Goal: Task Accomplishment & Management: Manage account settings

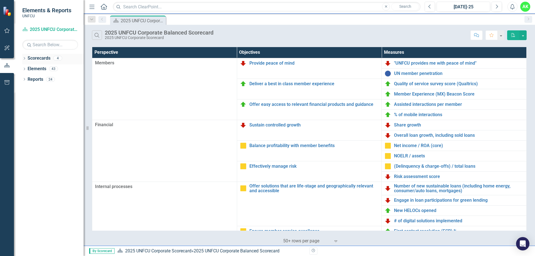
click at [36, 60] on link "Scorecards" at bounding box center [39, 58] width 23 height 6
click at [26, 59] on icon "Dropdown" at bounding box center [24, 58] width 4 height 3
click at [42, 79] on link "Finance 2025" at bounding box center [57, 79] width 53 height 6
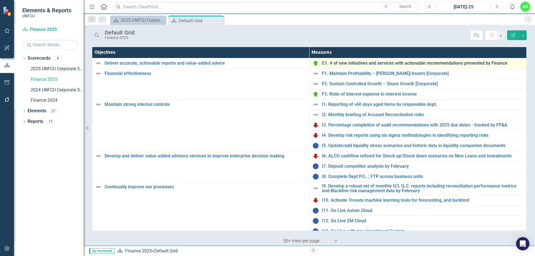
click at [374, 64] on link "C1. # of new initiatives and services with actionable recommendations presented…" at bounding box center [423, 63] width 202 height 5
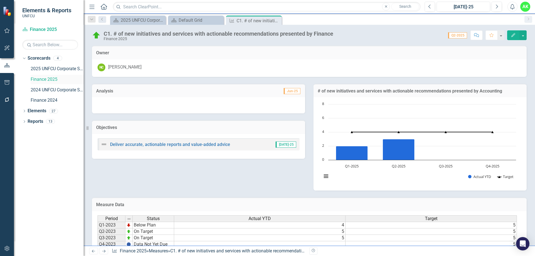
click at [53, 81] on link "Finance 2025" at bounding box center [57, 79] width 53 height 6
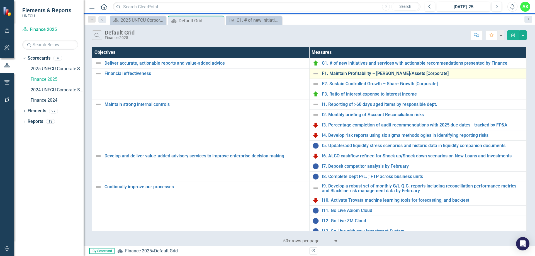
click at [343, 75] on link "F1. Maintain Profitability – [PERSON_NAME]/Assets [Corporate]" at bounding box center [423, 73] width 202 height 5
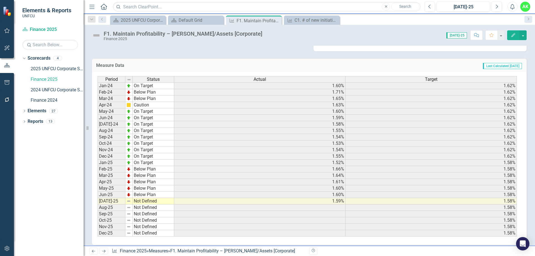
scroll to position [144, 0]
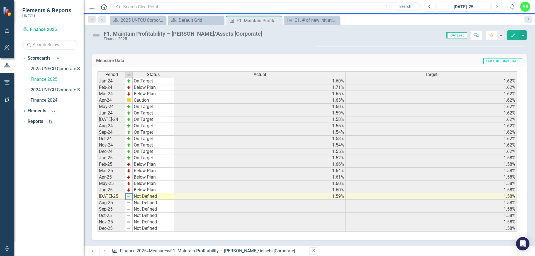
click at [129, 197] on img at bounding box center [129, 196] width 4 height 4
click at [143, 197] on td "Not Defined" at bounding box center [154, 196] width 42 height 6
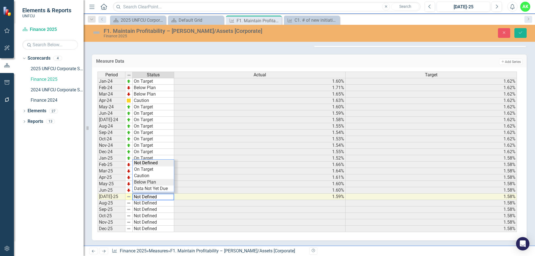
type textarea "Below Plan"
click at [153, 185] on div "Period Status Actual Target Jan-24 On Target 1.60% 1.62% Feb-24 Below Plan 1.71…" at bounding box center [308, 152] width 420 height 161
click at [526, 32] on button "Save" at bounding box center [521, 33] width 12 height 10
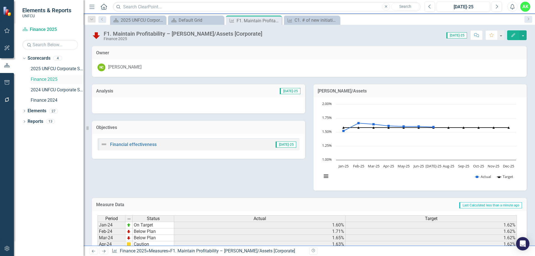
click at [42, 79] on link "Finance 2025" at bounding box center [57, 79] width 53 height 6
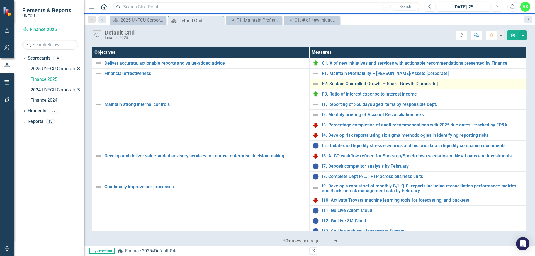
click at [346, 86] on link "F2. Sustain Controlled Growth – Share Growth [Corporate]" at bounding box center [423, 83] width 202 height 5
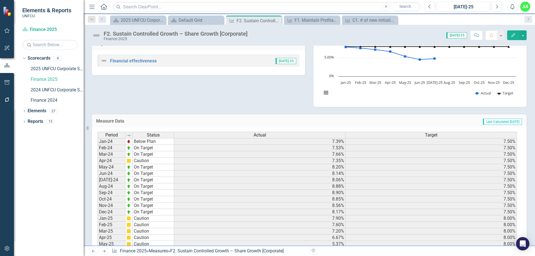
scroll to position [139, 0]
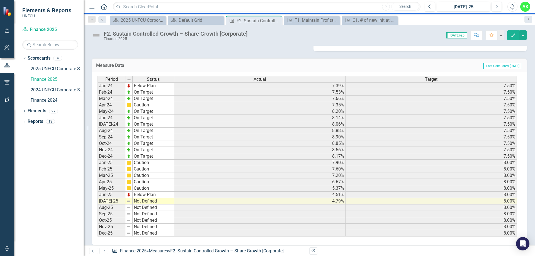
click at [149, 202] on td "Not Defined" at bounding box center [154, 201] width 42 height 6
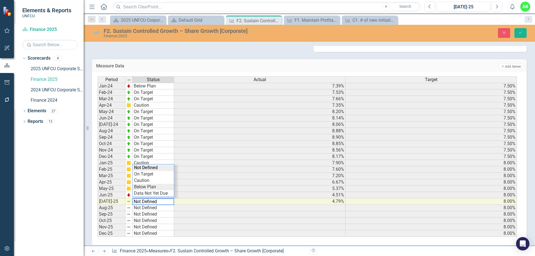
type textarea "Below Plan"
click at [149, 187] on div "Period Status Actual Target Jan-24 Below Plan 7.39% 7.50% Feb-24 On Target 7.53…" at bounding box center [308, 156] width 420 height 161
click at [522, 32] on icon "Save" at bounding box center [520, 33] width 5 height 4
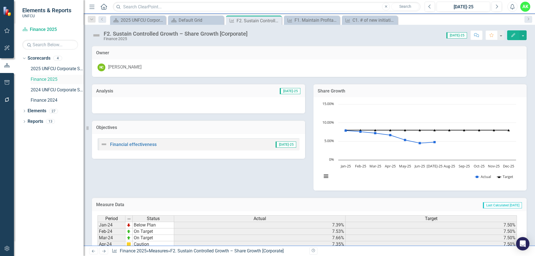
click at [45, 81] on link "Finance 2025" at bounding box center [57, 79] width 53 height 6
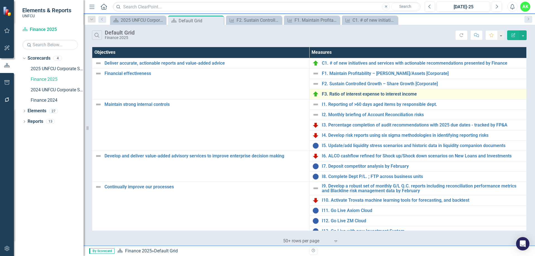
click at [350, 95] on link "F3. Ratio of interest expense to interest income" at bounding box center [423, 94] width 202 height 5
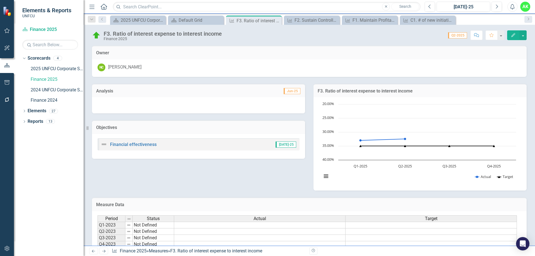
scroll to position [67, 0]
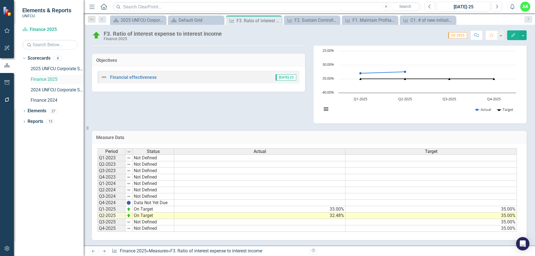
click at [51, 78] on link "Finance 2025" at bounding box center [57, 79] width 53 height 6
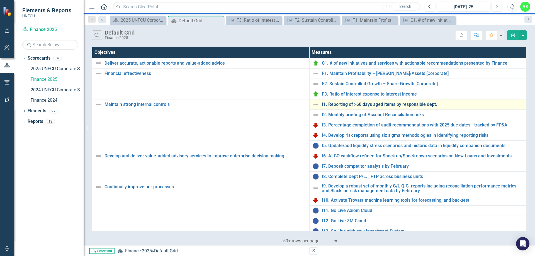
click at [354, 105] on link "I1. Reporting of >60 days aged items by responsible dept." at bounding box center [423, 104] width 202 height 5
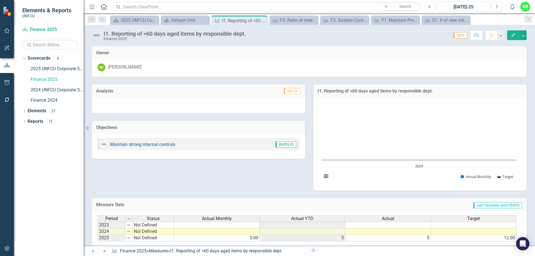
scroll to position [39, 0]
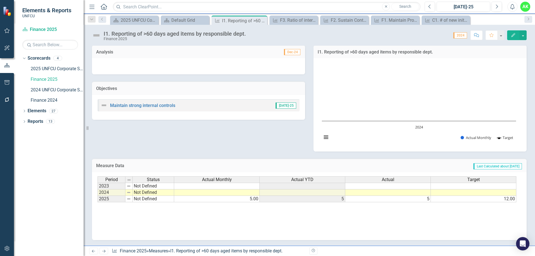
click at [247, 200] on td "5.00" at bounding box center [217, 199] width 86 height 6
click at [246, 200] on td "5.00" at bounding box center [217, 199] width 86 height 6
click at [249, 200] on td "5.00" at bounding box center [217, 199] width 86 height 6
type textarea "5"
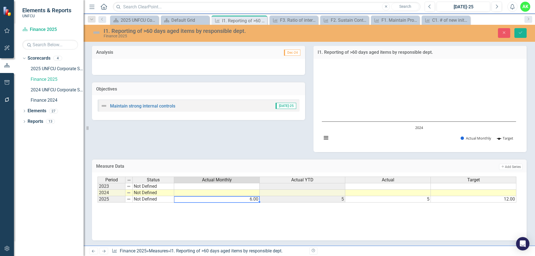
type textarea "6"
click at [308, 217] on div "Period Status Actual Monthly Actual YTD Actual Target 2023 Not Defined 2024 Not…" at bounding box center [310, 205] width 424 height 56
click at [521, 32] on icon "Save" at bounding box center [520, 33] width 5 height 4
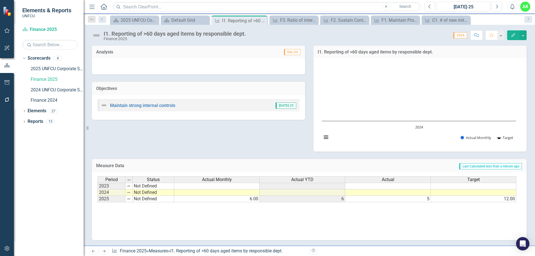
click at [411, 208] on div "Period Status Actual Monthly Actual YTD Actual Target 2023 Not Defined 2024 Not…" at bounding box center [310, 204] width 424 height 56
click at [420, 201] on td "5" at bounding box center [388, 199] width 86 height 6
click at [40, 78] on link "Finance 2025" at bounding box center [57, 79] width 53 height 6
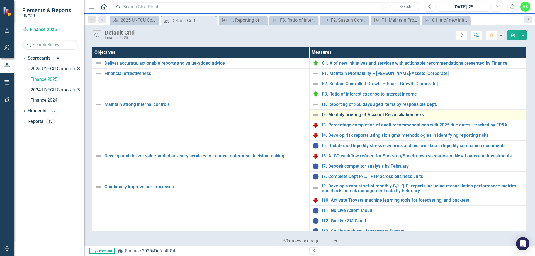
click at [365, 115] on link "I2. Monthly briefing of Account Reconciliation risks" at bounding box center [423, 114] width 202 height 5
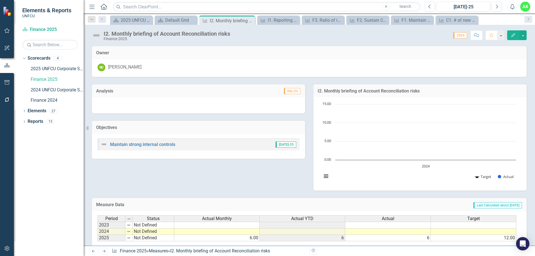
scroll to position [39, 0]
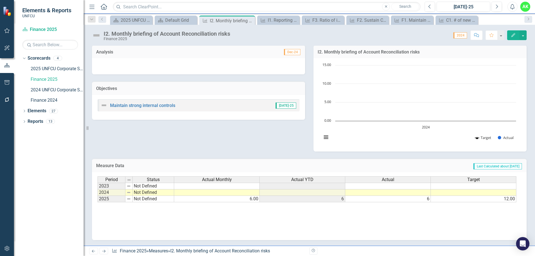
click at [245, 201] on td "6.00" at bounding box center [217, 199] width 86 height 6
click at [410, 199] on td "6" at bounding box center [388, 199] width 86 height 6
click at [414, 199] on td "6" at bounding box center [388, 199] width 86 height 6
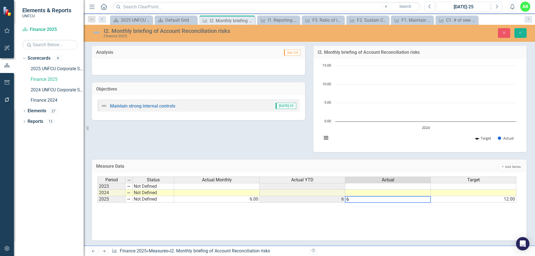
click at [414, 199] on textarea "6" at bounding box center [388, 199] width 86 height 7
type textarea "7"
click at [382, 216] on div "Period Status Actual Monthly Actual YTD Actual Target 2023 Not Defined 2024 Not…" at bounding box center [310, 205] width 424 height 56
click at [522, 34] on icon "Save" at bounding box center [520, 33] width 5 height 4
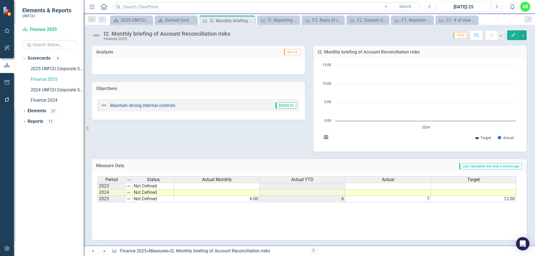
click at [241, 199] on td "6.00" at bounding box center [217, 199] width 86 height 6
click at [242, 200] on td "6.00" at bounding box center [217, 199] width 86 height 6
click at [245, 200] on td "6.00" at bounding box center [217, 199] width 86 height 6
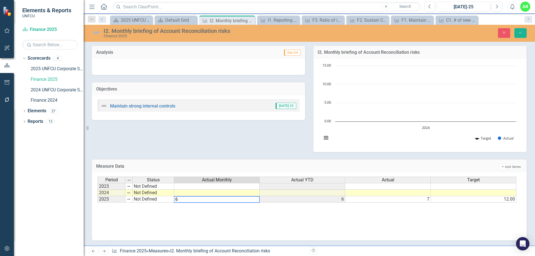
click at [245, 200] on textarea "6" at bounding box center [217, 199] width 86 height 7
type textarea "7"
click at [518, 34] on icon "Save" at bounding box center [520, 33] width 5 height 4
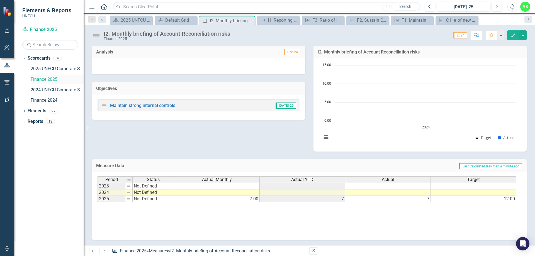
click at [46, 80] on link "Finance 2025" at bounding box center [57, 79] width 53 height 6
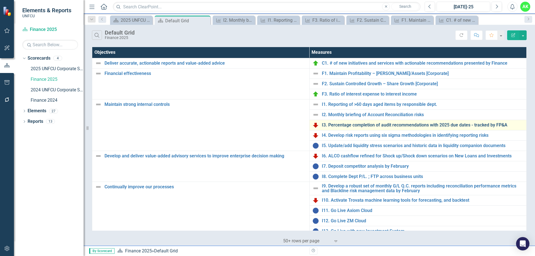
click at [350, 125] on link "I3. Percentage completion of audit recommendations with 2025 due dates - tracke…" at bounding box center [423, 125] width 202 height 5
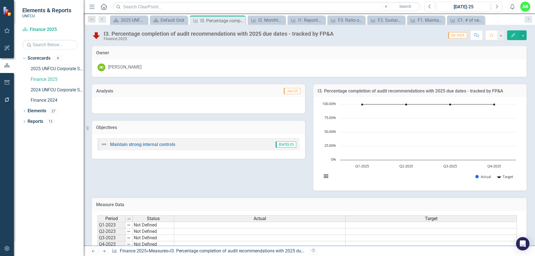
scroll to position [67, 0]
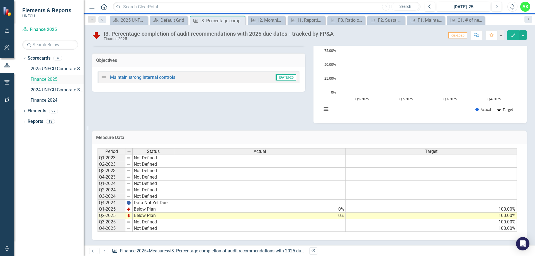
click at [47, 78] on link "Finance 2025" at bounding box center [57, 79] width 53 height 6
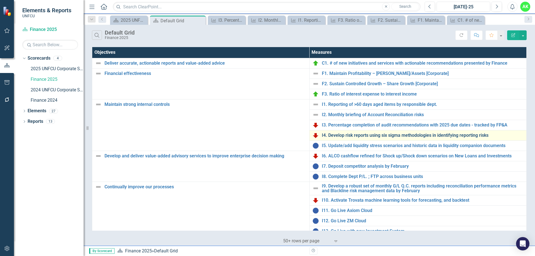
click at [342, 135] on link "I4. Develop risk reports using six sigma methodologies in identifying reporting…" at bounding box center [423, 135] width 202 height 5
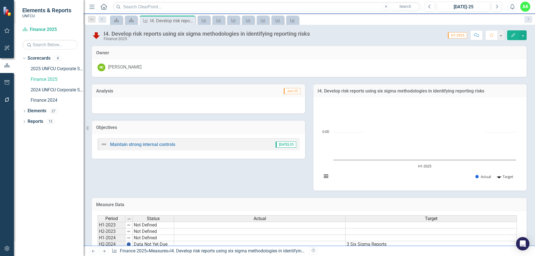
scroll to position [39, 0]
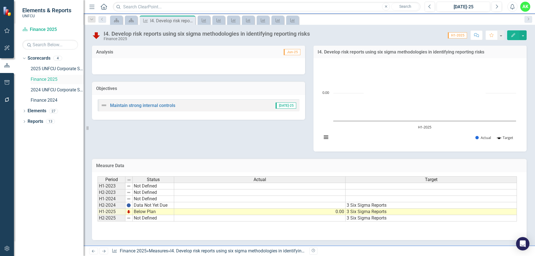
click at [45, 82] on link "Finance 2025" at bounding box center [57, 79] width 53 height 6
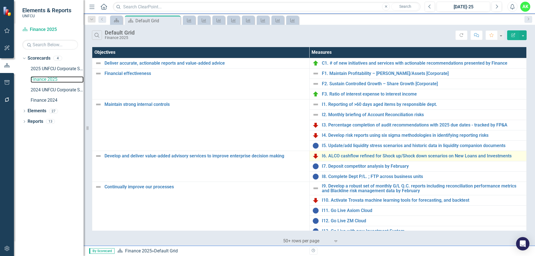
scroll to position [28, 0]
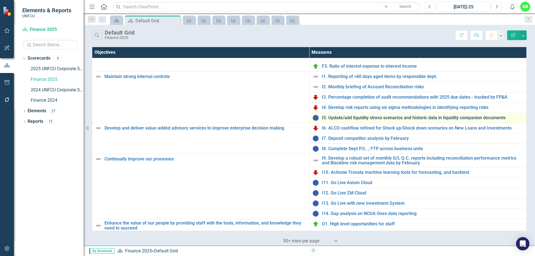
click at [344, 118] on link "I5. Update/add liquidity stress scenarios and historic data in liquidity compan…" at bounding box center [423, 117] width 202 height 5
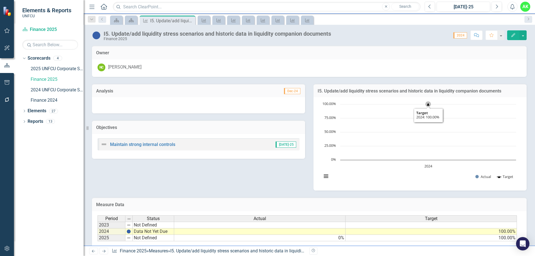
scroll to position [39, 0]
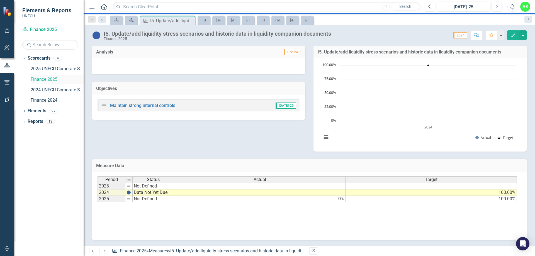
click at [38, 78] on link "Finance 2025" at bounding box center [57, 79] width 53 height 6
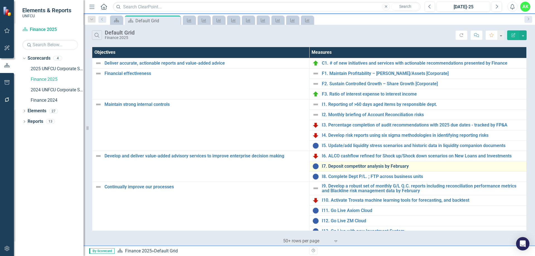
click at [330, 167] on link "I7. Deposit competitor analysis by February" at bounding box center [423, 166] width 202 height 5
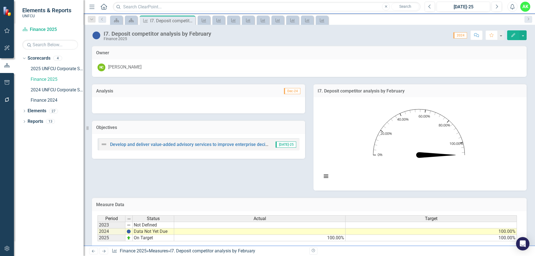
scroll to position [39, 0]
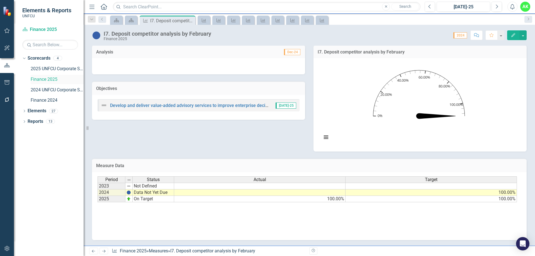
click at [48, 81] on link "Finance 2025" at bounding box center [57, 79] width 53 height 6
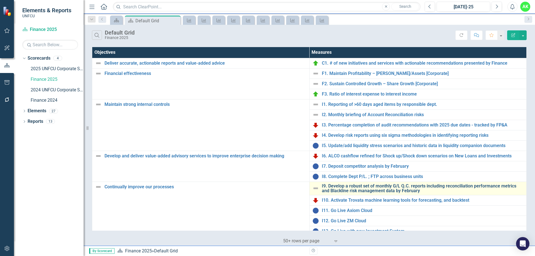
click at [355, 189] on link "I9. Develop a robust set of monthly G/L Q.C. reports including reconciliation p…" at bounding box center [423, 189] width 202 height 10
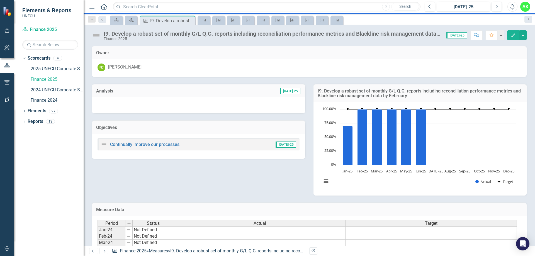
scroll to position [149, 0]
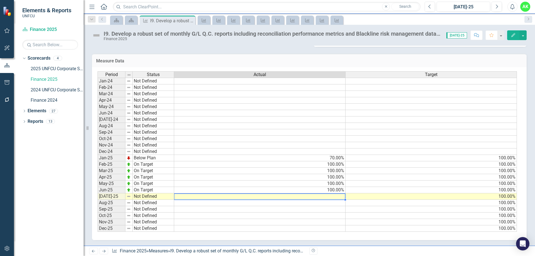
click at [331, 197] on td at bounding box center [259, 196] width 171 height 6
click at [337, 196] on td at bounding box center [259, 196] width 171 height 6
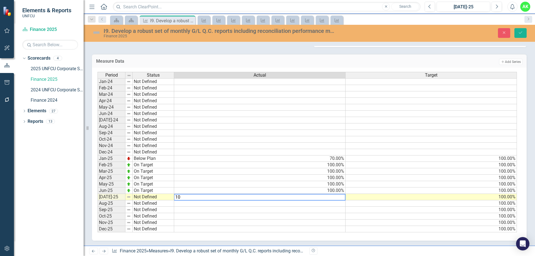
type textarea "100"
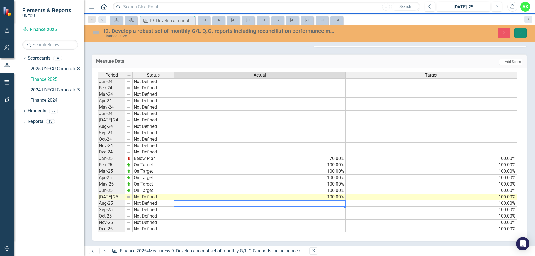
click at [520, 32] on icon "Save" at bounding box center [520, 33] width 5 height 4
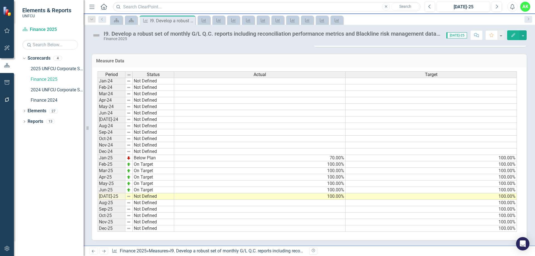
click at [138, 198] on td "Not Defined" at bounding box center [154, 196] width 42 height 6
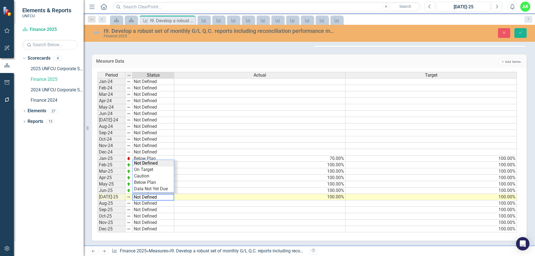
type textarea "On Target"
click at [146, 171] on div "Period Status Actual Target Jan-24 Not Defined Feb-24 Not Defined Mar-24 Not De…" at bounding box center [308, 152] width 420 height 161
click at [522, 32] on icon "Save" at bounding box center [520, 33] width 5 height 4
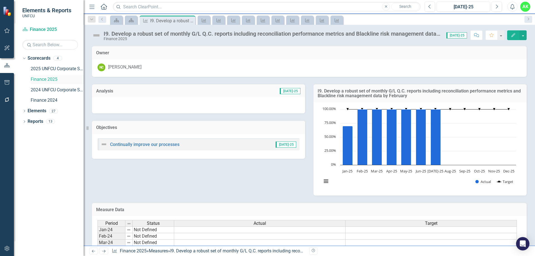
click at [39, 81] on link "Finance 2025" at bounding box center [57, 79] width 53 height 6
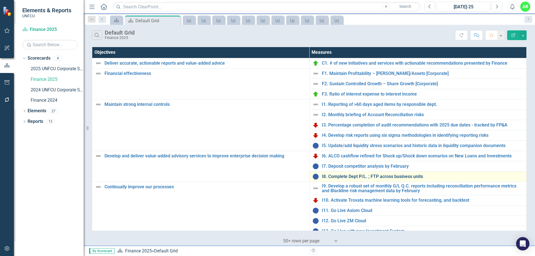
click at [363, 178] on link "I8. Complete Dept P/L. ; FTP across business units" at bounding box center [423, 176] width 202 height 5
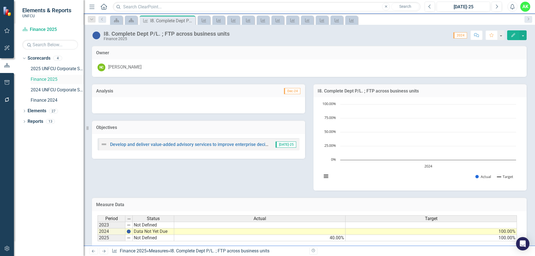
click at [55, 79] on link "Finance 2025" at bounding box center [57, 79] width 53 height 6
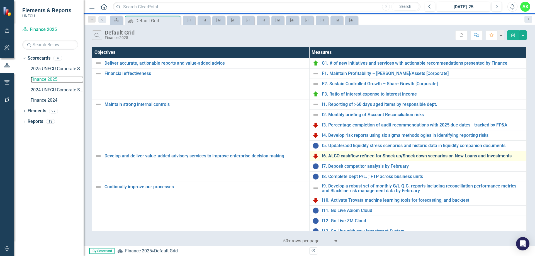
scroll to position [47, 0]
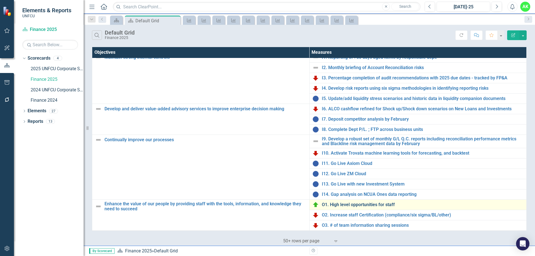
click at [373, 205] on link "O1. High level opportunities for staff" at bounding box center [423, 204] width 202 height 5
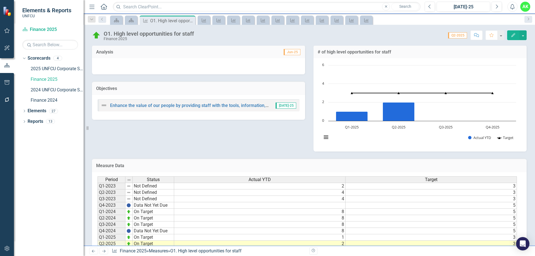
scroll to position [67, 0]
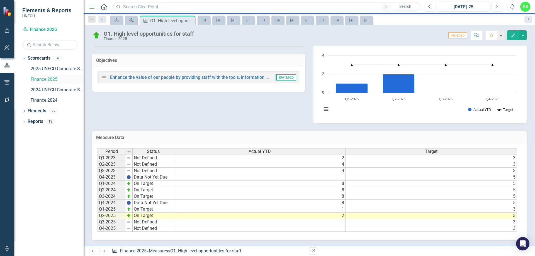
click at [37, 77] on link "Finance 2025" at bounding box center [57, 79] width 53 height 6
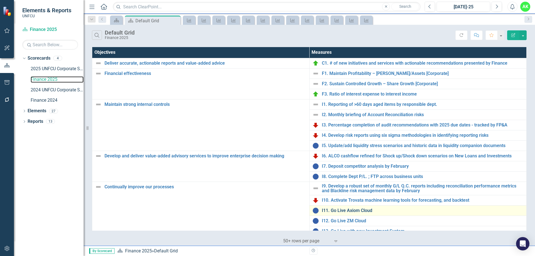
scroll to position [47, 0]
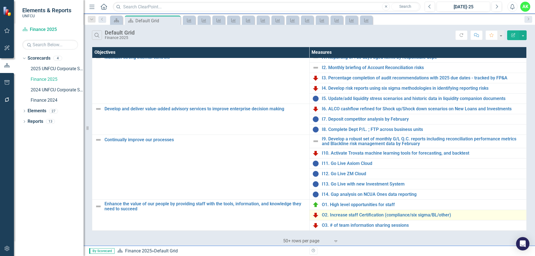
click at [353, 218] on div "O2. Increase staff Certification (compliance/six sigma/BL/other)" at bounding box center [419, 215] width 212 height 7
click at [366, 216] on link "O2. Increase staff Certification (compliance/six sigma/BL/other)" at bounding box center [423, 215] width 202 height 5
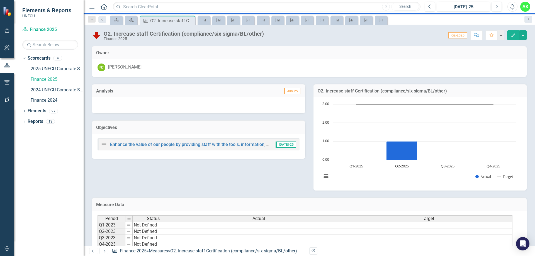
scroll to position [67, 0]
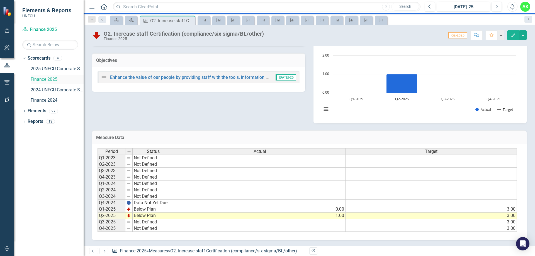
click at [49, 83] on link "Finance 2025" at bounding box center [57, 79] width 53 height 6
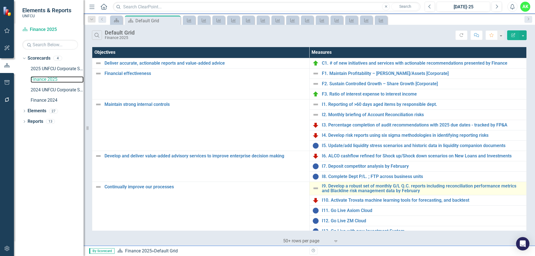
scroll to position [47, 0]
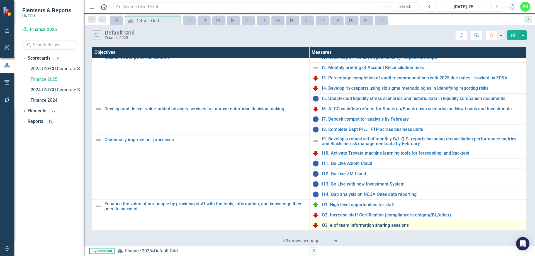
click at [351, 224] on link "O3. # of team information sharing sessions" at bounding box center [423, 225] width 202 height 5
